Goal: Task Accomplishment & Management: Manage account settings

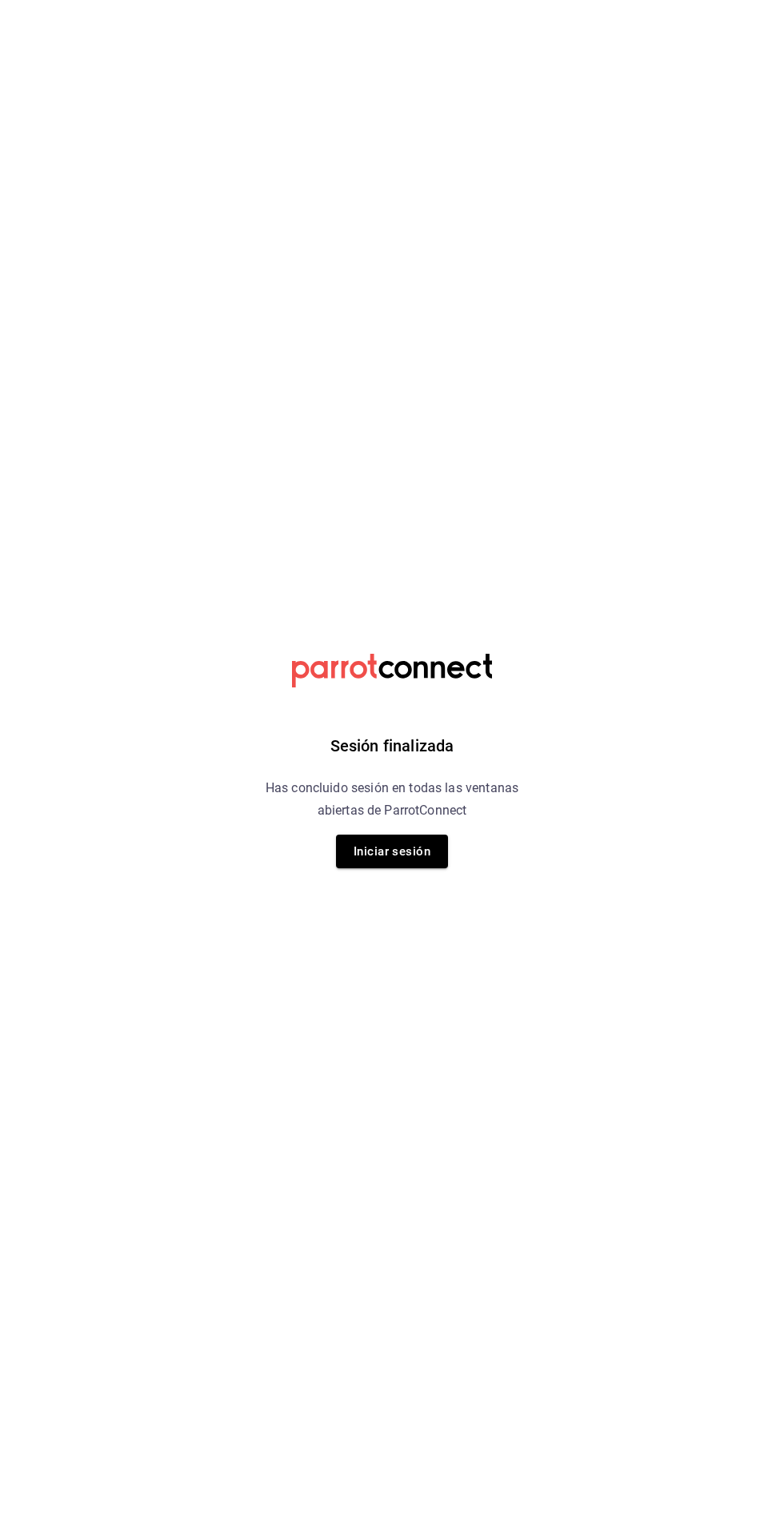
click at [398, 851] on button "Iniciar sesión" at bounding box center [392, 851] width 112 height 33
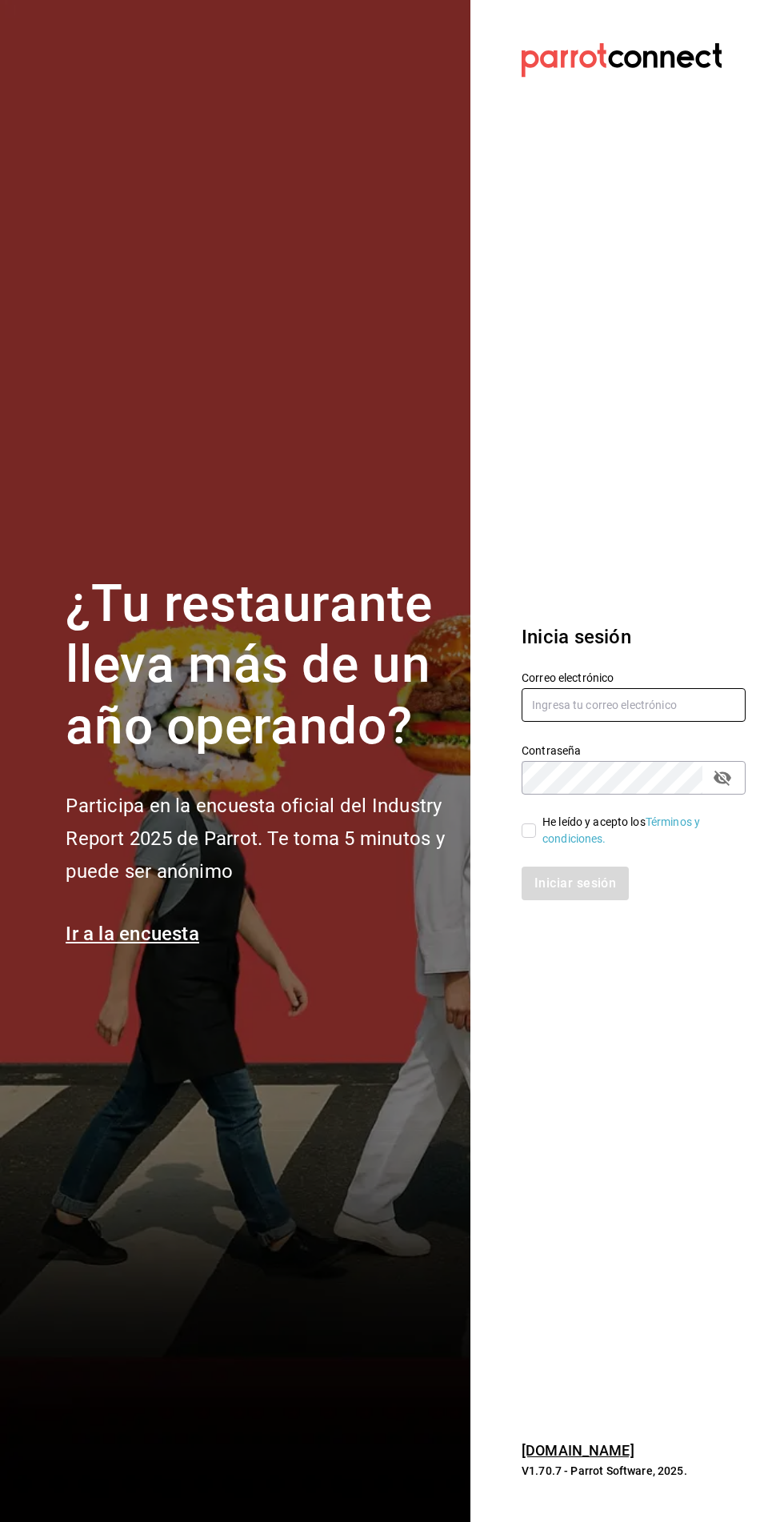
click at [579, 721] on input "text" at bounding box center [633, 705] width 224 height 33
type input "[EMAIL_ADDRESS][DOMAIN_NAME]"
click at [535, 837] on input "He leído y acepto los Términos y condiciones." at bounding box center [529, 831] width 15 height 15
checkbox input "true"
click at [730, 788] on icon "passwordField" at bounding box center [722, 778] width 19 height 19
